Goal: Information Seeking & Learning: Learn about a topic

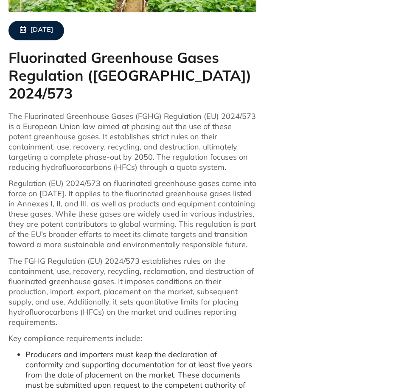
scroll to position [339, 0]
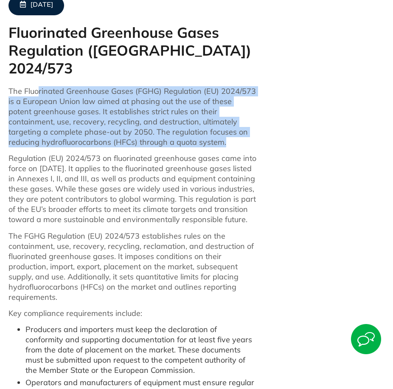
drag, startPoint x: 38, startPoint y: 72, endPoint x: 204, endPoint y: 126, distance: 175.2
click at [204, 126] on p "The Fluorinated Greenhouse Gases (FGHG) Regulation (EU) 2024/573 is a European …" at bounding box center [132, 116] width 248 height 61
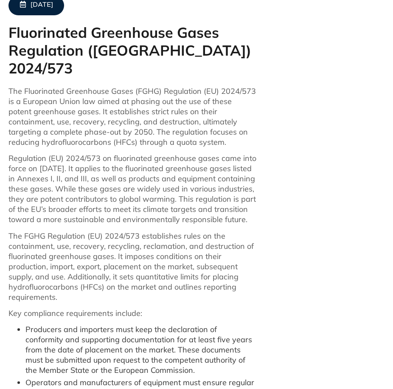
drag, startPoint x: 24, startPoint y: 138, endPoint x: 101, endPoint y: 207, distance: 103.3
click at [101, 207] on p "Regulation (EU) 2024/573 on fluorinated greenhouse gases came into force on [DA…" at bounding box center [132, 188] width 248 height 71
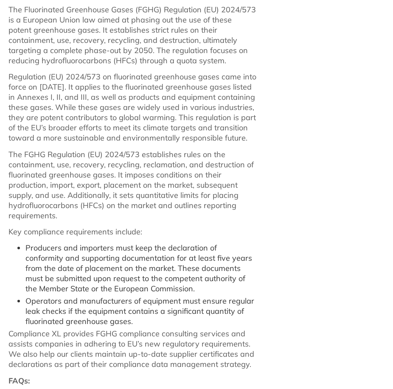
scroll to position [424, 0]
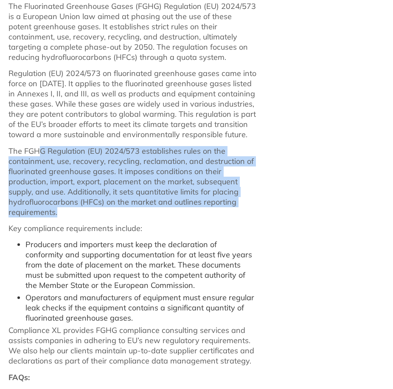
drag, startPoint x: 38, startPoint y: 144, endPoint x: 192, endPoint y: 208, distance: 166.6
click at [192, 208] on p "The FGHG Regulation (EU) 2024/573 establishes rules on the containment, use, re…" at bounding box center [132, 181] width 248 height 71
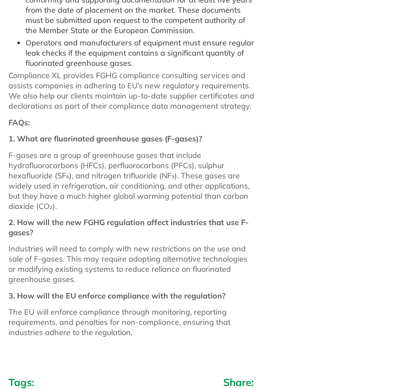
scroll to position [721, 0]
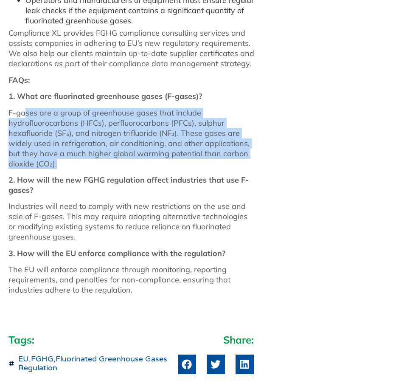
drag, startPoint x: 25, startPoint y: 107, endPoint x: 250, endPoint y: 155, distance: 229.8
click at [250, 155] on p "F-gases are a group of greenhouse gases that include hydrofluorocarbons (HFCs),…" at bounding box center [132, 138] width 248 height 61
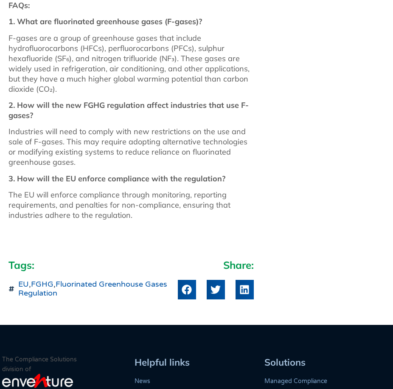
scroll to position [806, 0]
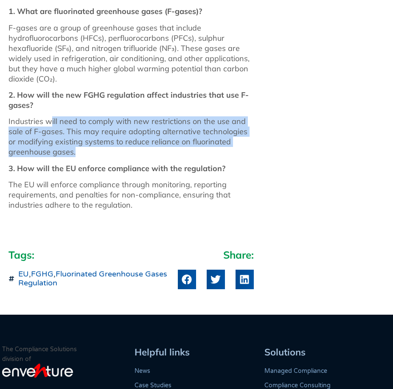
drag, startPoint x: 50, startPoint y: 113, endPoint x: 239, endPoint y: 146, distance: 192.0
click at [239, 146] on p "Industries will need to comply with new restrictions on the use and sale of F-g…" at bounding box center [132, 136] width 248 height 41
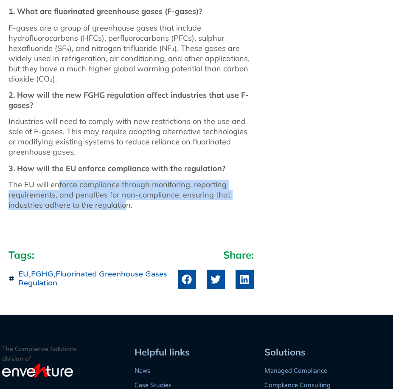
drag, startPoint x: 56, startPoint y: 174, endPoint x: 123, endPoint y: 199, distance: 71.7
click at [123, 199] on p "The EU will enforce compliance through monitoring, reporting requirements, and …" at bounding box center [132, 194] width 248 height 31
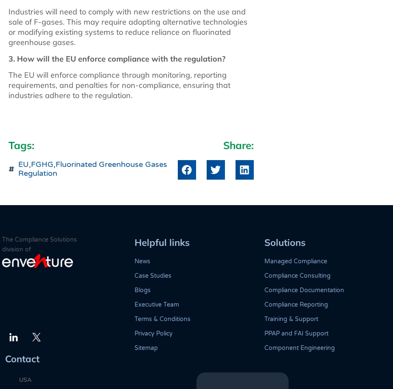
scroll to position [1061, 0]
